Goal: Task Accomplishment & Management: Complete application form

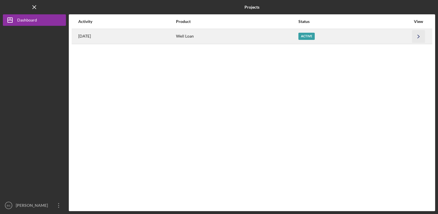
click at [419, 36] on polyline "button" at bounding box center [419, 36] width 2 height 3
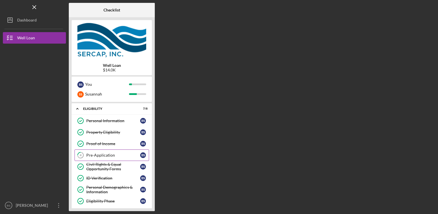
click at [102, 153] on div "Pre-Application" at bounding box center [113, 155] width 54 height 5
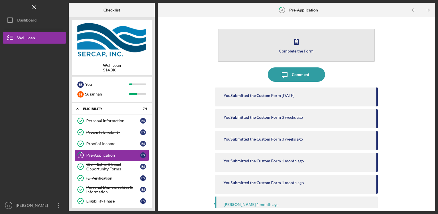
click at [293, 48] on button "Complete the Form Form" at bounding box center [296, 45] width 157 height 33
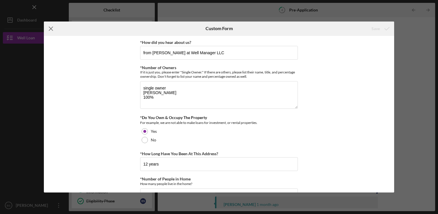
click at [51, 27] on icon "Icon/Menu Close" at bounding box center [51, 29] width 14 height 14
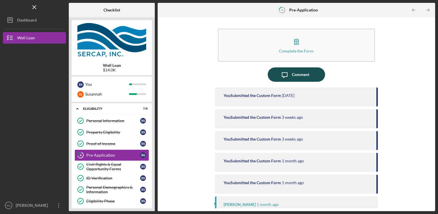
click at [293, 73] on div "Comment" at bounding box center [300, 74] width 17 height 14
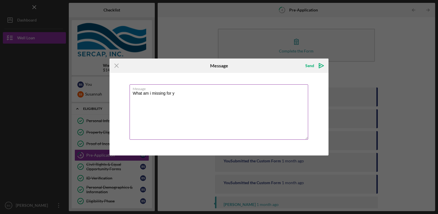
click at [151, 93] on textarea "What am i missing for y" at bounding box center [219, 111] width 179 height 55
click at [184, 94] on textarea "What am I missing for y" at bounding box center [219, 111] width 179 height 55
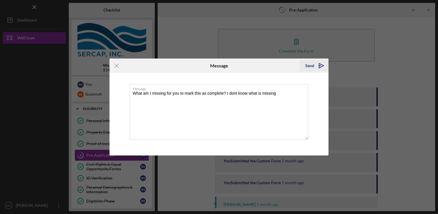
type textarea "What am I missing for you to mark this as complete? I dont know what is missing"
click at [309, 66] on div "Send" at bounding box center [309, 65] width 9 height 11
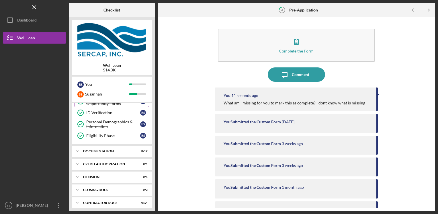
scroll to position [81, 0]
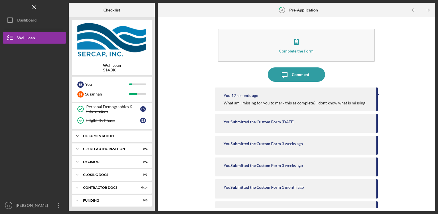
click at [121, 136] on div "Documentation" at bounding box center [114, 135] width 62 height 3
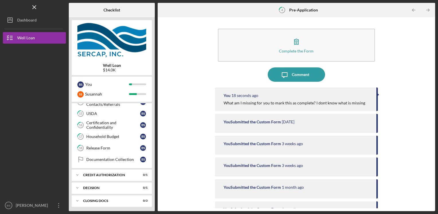
scroll to position [220, 0]
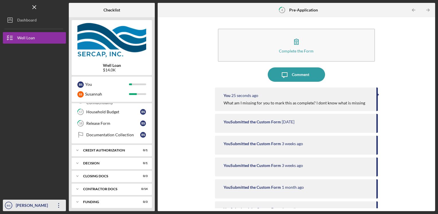
click at [52, 204] on icon "Icon/Overflow" at bounding box center [59, 205] width 14 height 14
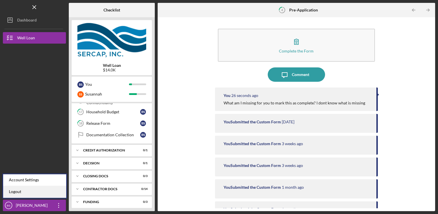
click at [49, 194] on link "Logout" at bounding box center [34, 192] width 63 height 12
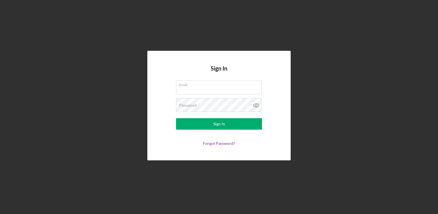
type input "[EMAIL_ADDRESS][DOMAIN_NAME]"
